Goal: Information Seeking & Learning: Learn about a topic

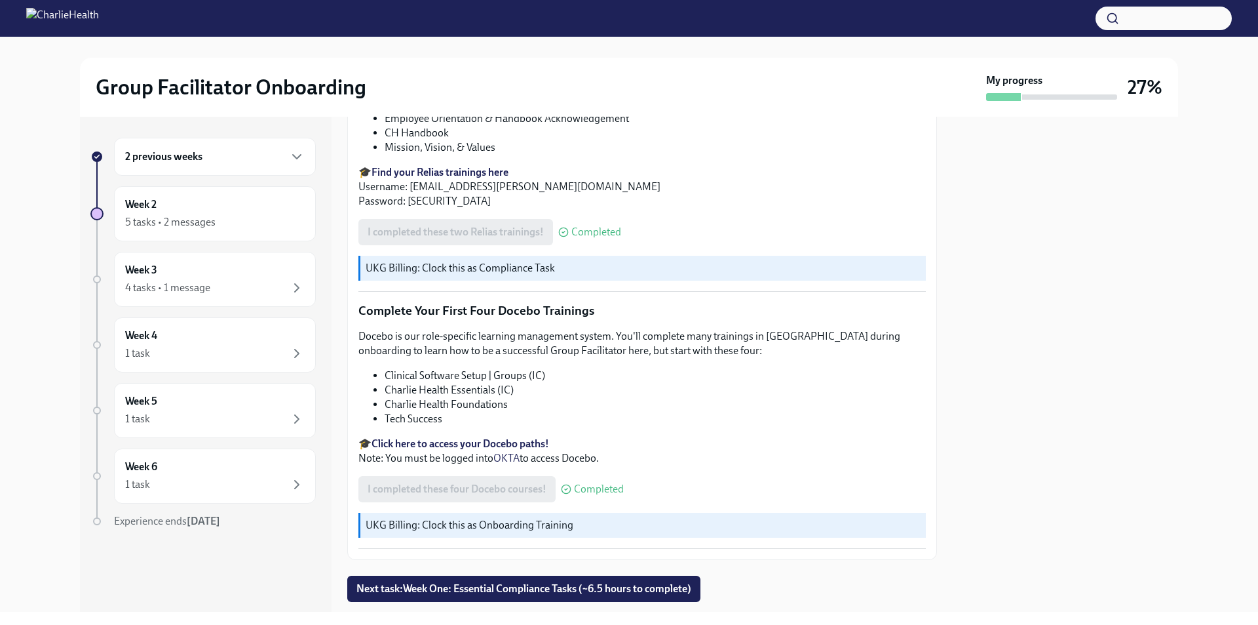
scroll to position [1734, 0]
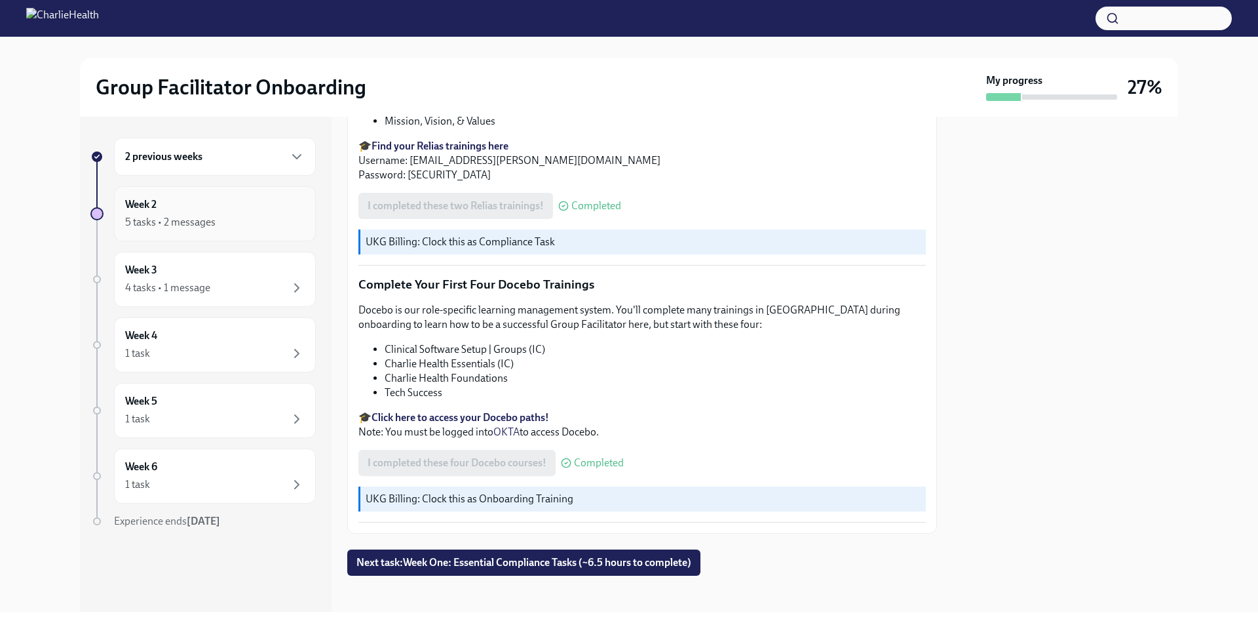
click at [184, 207] on div "Week 2 5 tasks • 2 messages" at bounding box center [215, 213] width 180 height 33
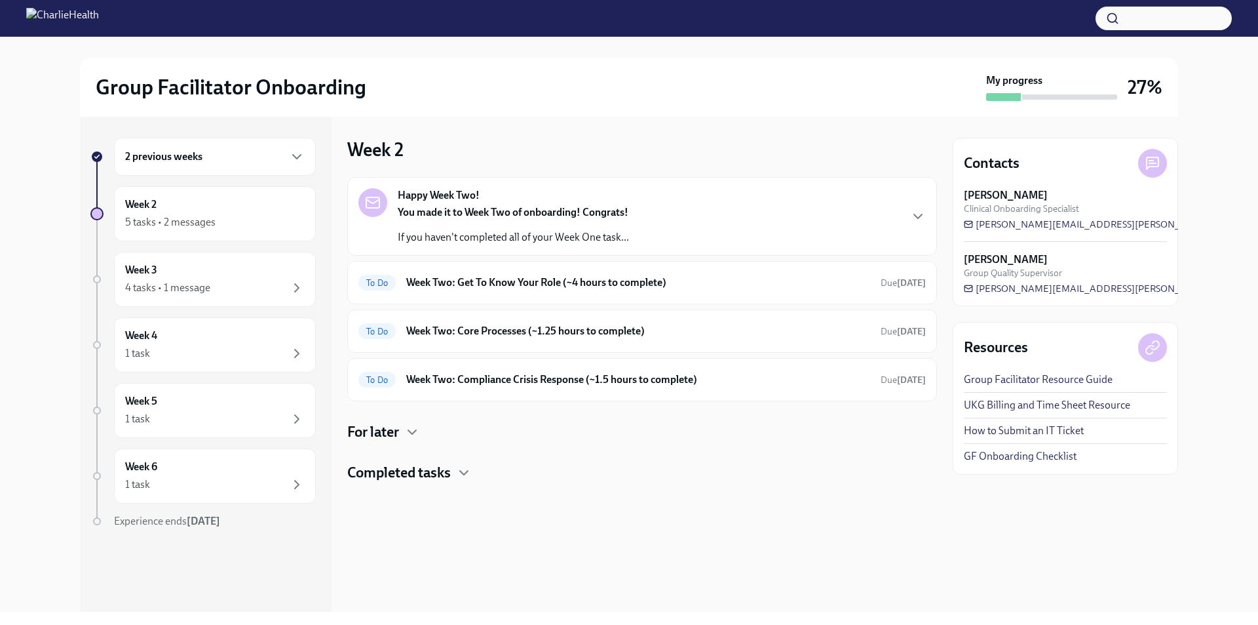
click at [522, 211] on strong "You made it to Week Two of onboarding! Congrats!" at bounding box center [513, 212] width 231 height 12
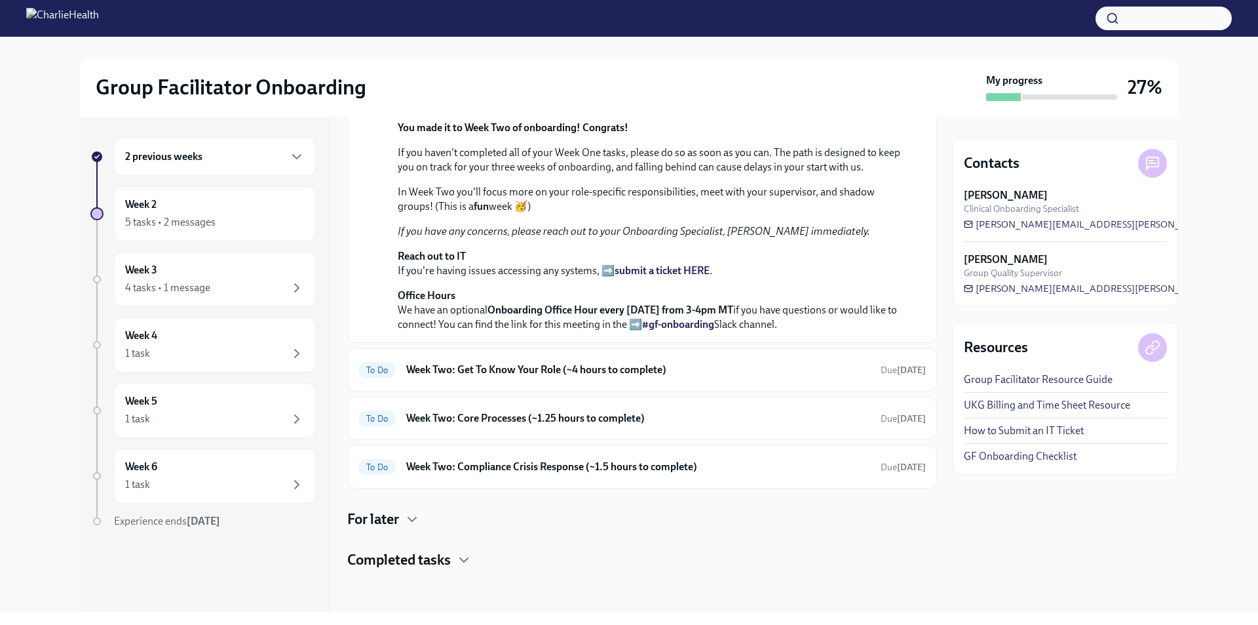
scroll to position [360, 0]
click at [507, 366] on h6 "Week Two: Get To Know Your Role (~4 hours to complete)" at bounding box center [638, 369] width 464 height 14
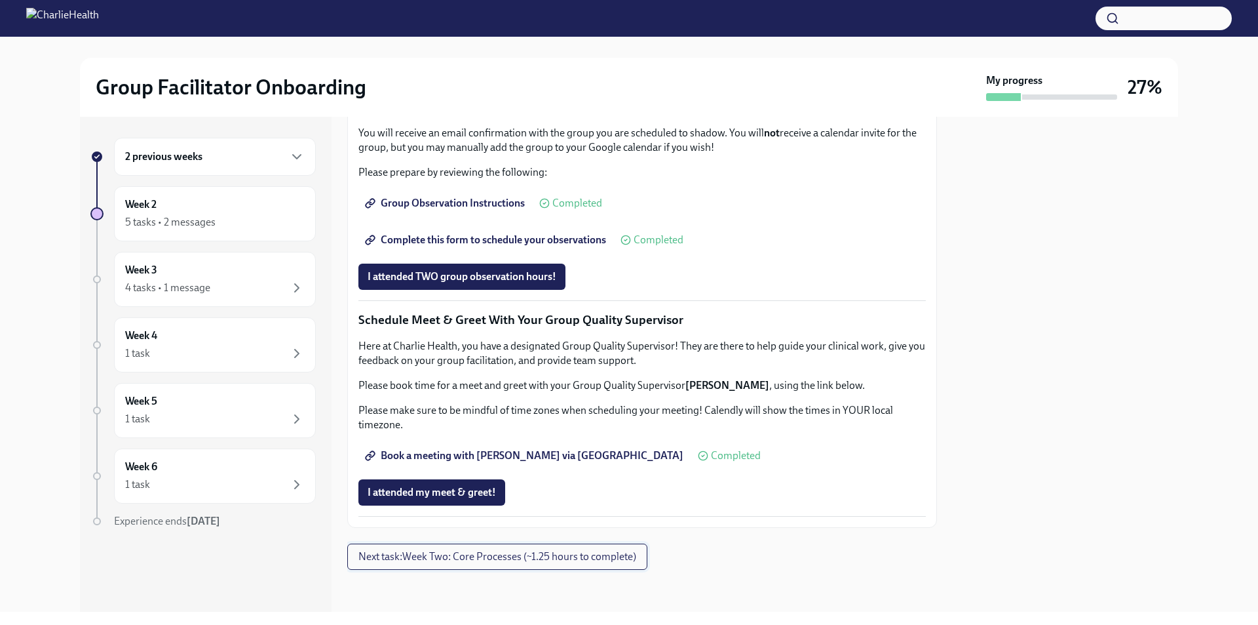
scroll to position [1159, 0]
click at [473, 563] on button "Next task : Week Two: Core Processes (~1.25 hours to complete)" at bounding box center [497, 556] width 300 height 26
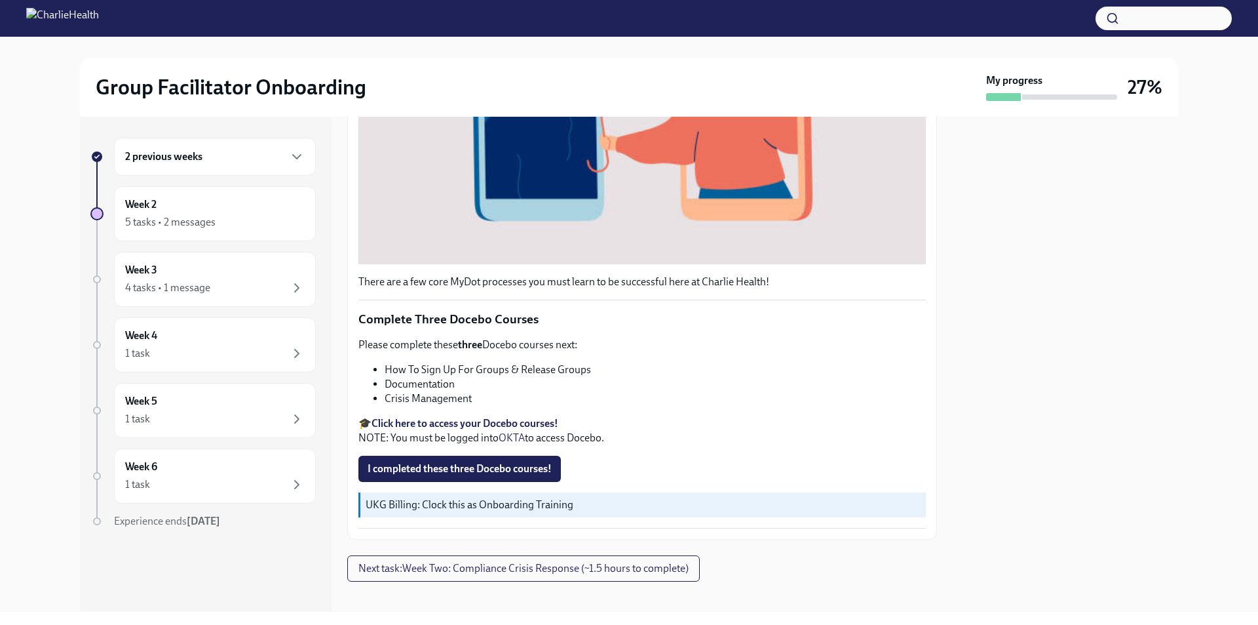
scroll to position [414, 0]
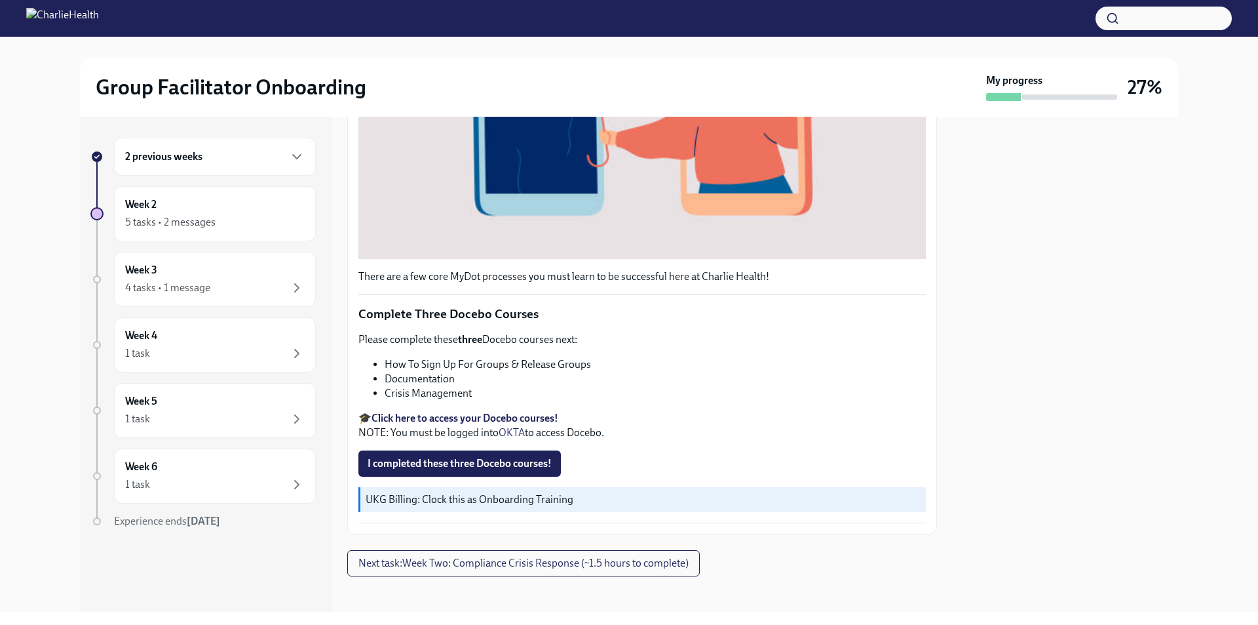
click at [536, 412] on strong "Click here to access your Docebo courses!" at bounding box center [465, 418] width 187 height 12
click at [509, 416] on strong "Click here to access your Docebo courses!" at bounding box center [465, 418] width 187 height 12
